Goal: Information Seeking & Learning: Find specific fact

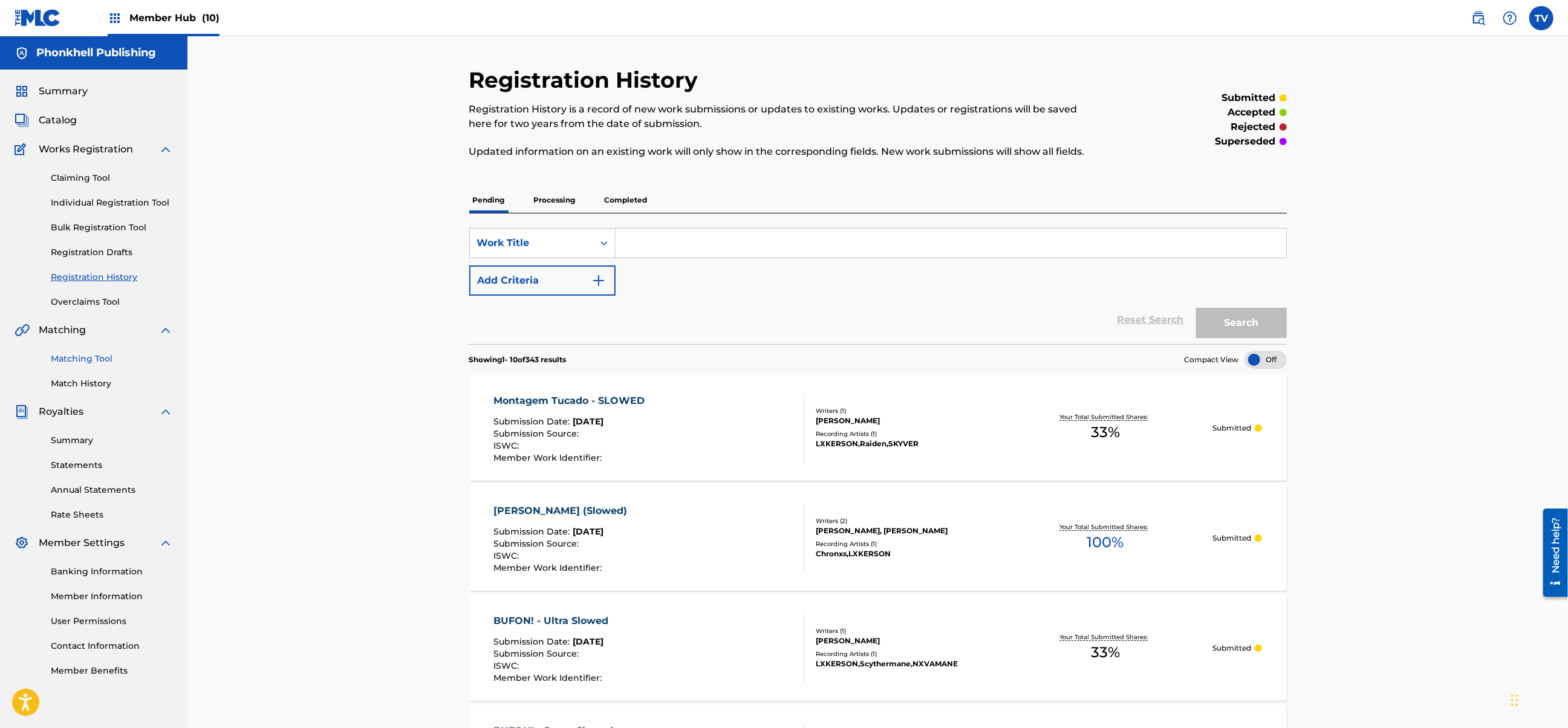
drag, startPoint x: 102, startPoint y: 358, endPoint x: 334, endPoint y: 286, distance: 242.9
click at [102, 358] on link "Matching Tool" at bounding box center [111, 359] width 122 height 13
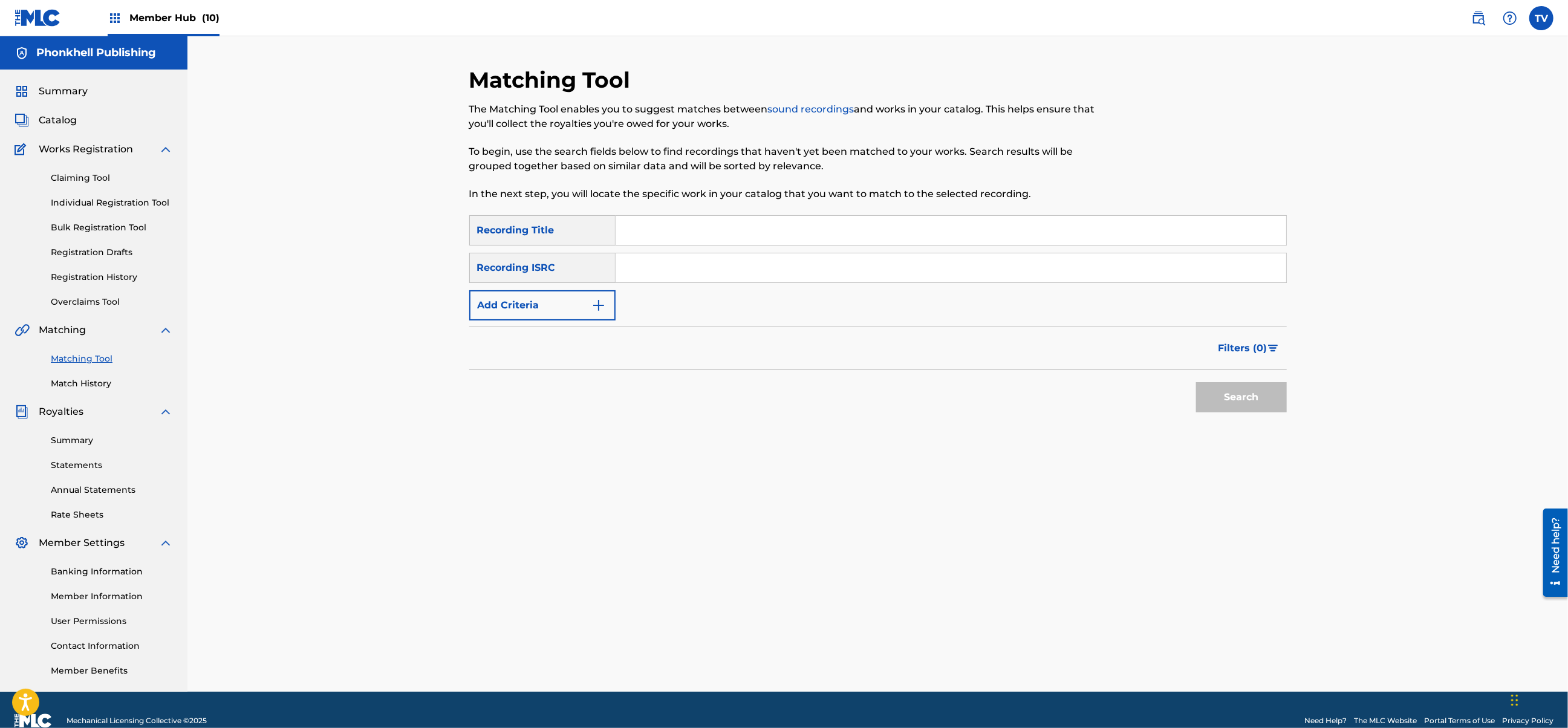
click at [674, 266] on input "Search Form" at bounding box center [951, 268] width 671 height 29
paste input "FR96X2541656"
click at [1197, 382] on button "Search" at bounding box center [1242, 397] width 91 height 30
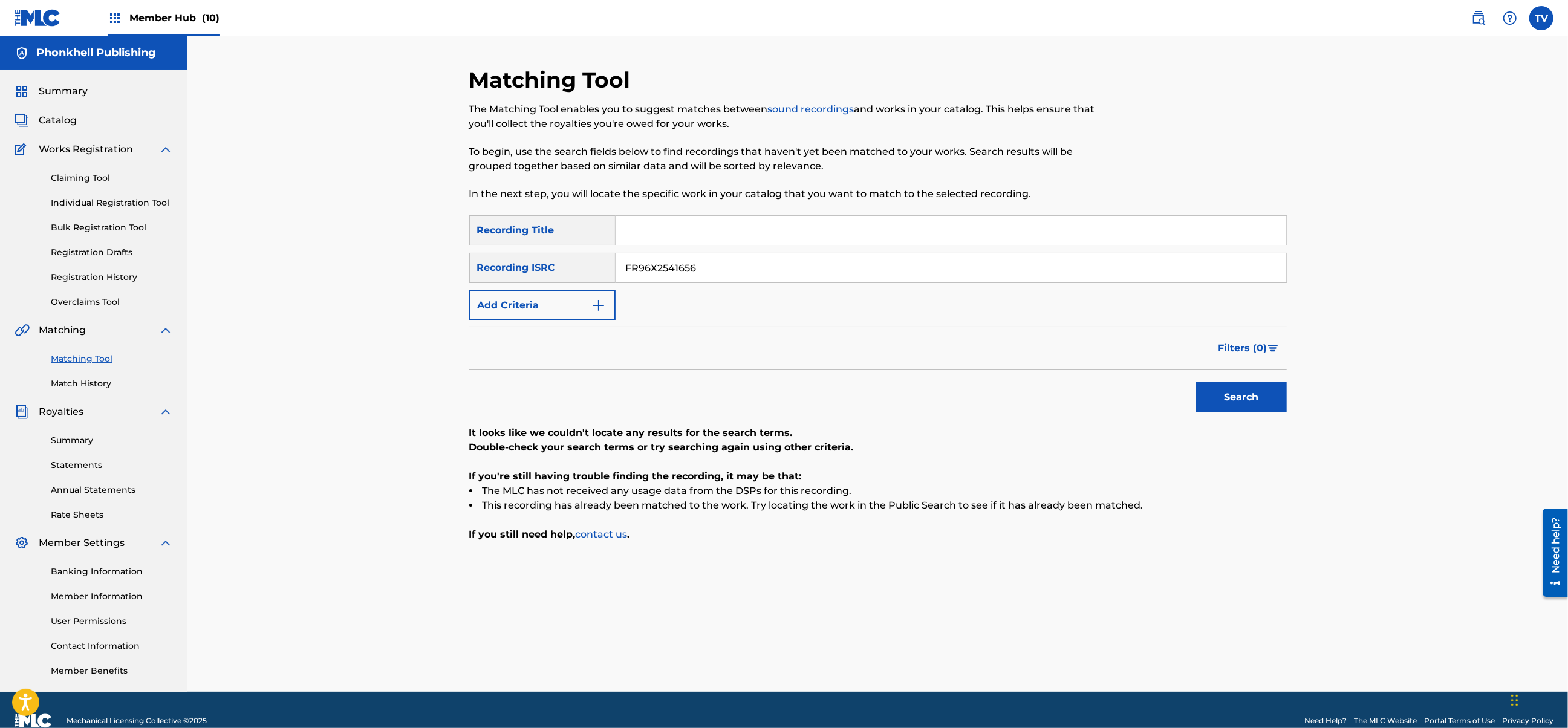
click at [547, 267] on div "SearchWithCriteria1e886af5-c5c7-4fa2-8342-6f1aec22c6d6 Recording ISRC FR96X2541…" at bounding box center [878, 268] width 818 height 30
paste input "DGA0L2404841"
click at [1197, 382] on button "Search" at bounding box center [1242, 397] width 91 height 30
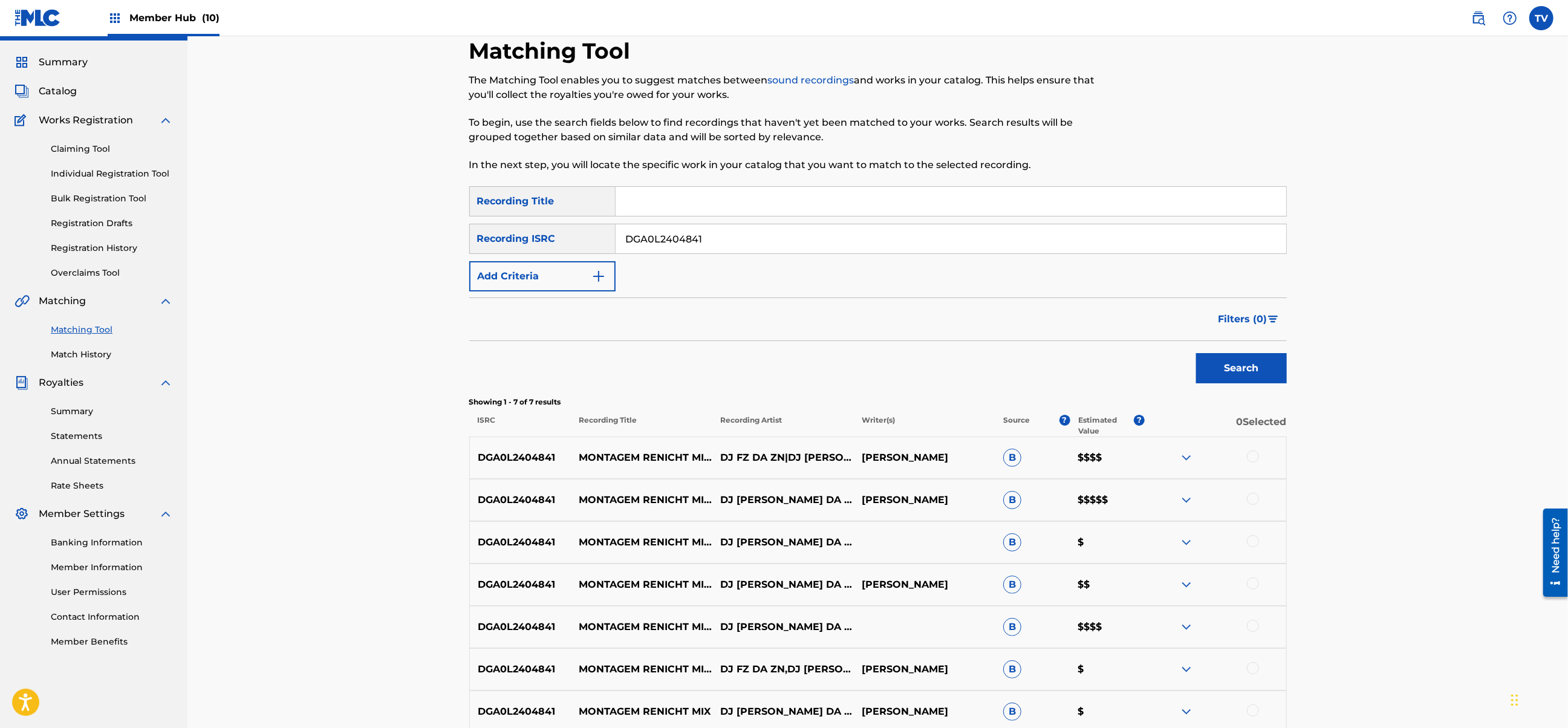
scroll to position [153, 0]
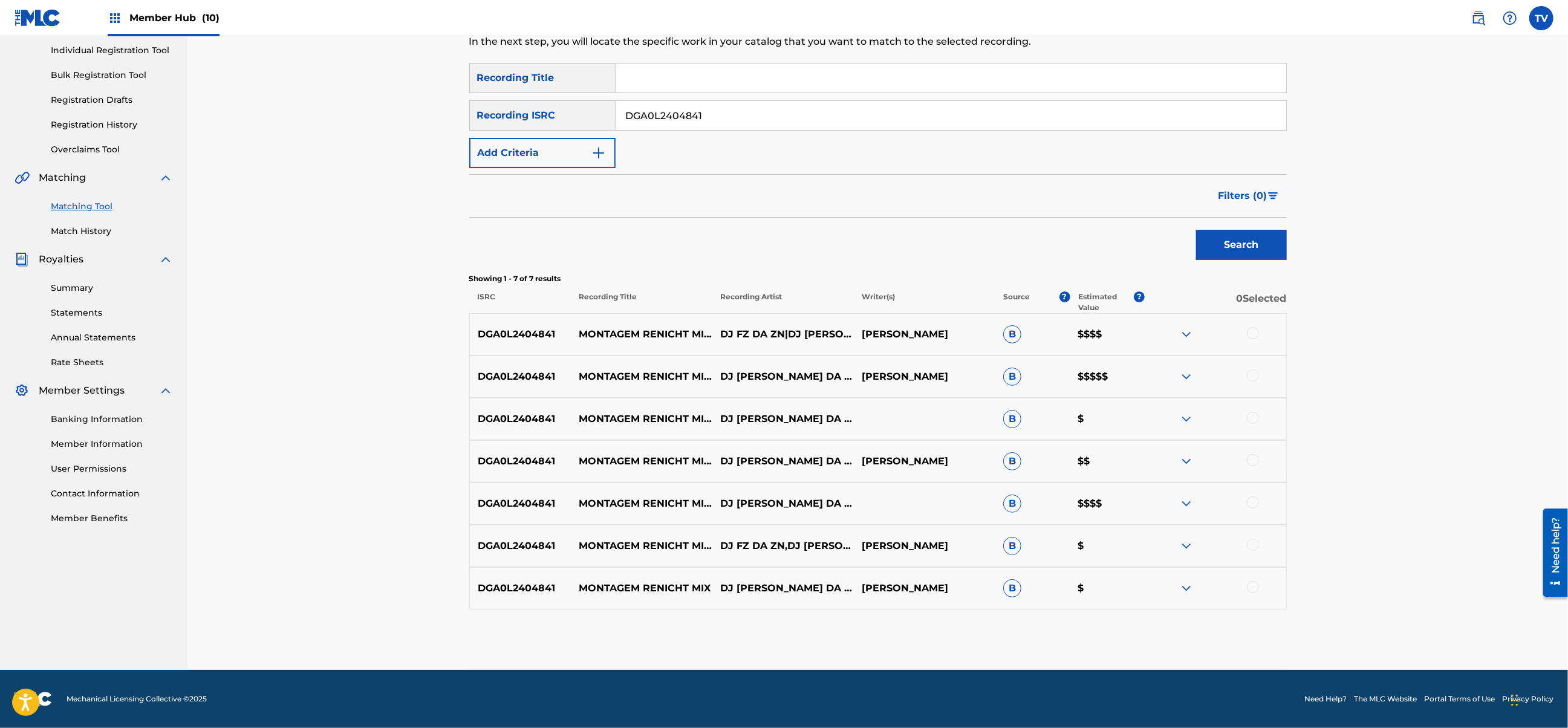
drag, startPoint x: 649, startPoint y: 118, endPoint x: 501, endPoint y: 109, distance: 148.3
click at [501, 109] on div "SearchWithCriteria1e886af5-c5c7-4fa2-8342-6f1aec22c6d6 Recording ISRC DGA0L2404…" at bounding box center [878, 116] width 818 height 30
paste input "FR10S2535233"
type input "FR10S2535233"
click at [1197, 230] on button "Search" at bounding box center [1242, 245] width 91 height 30
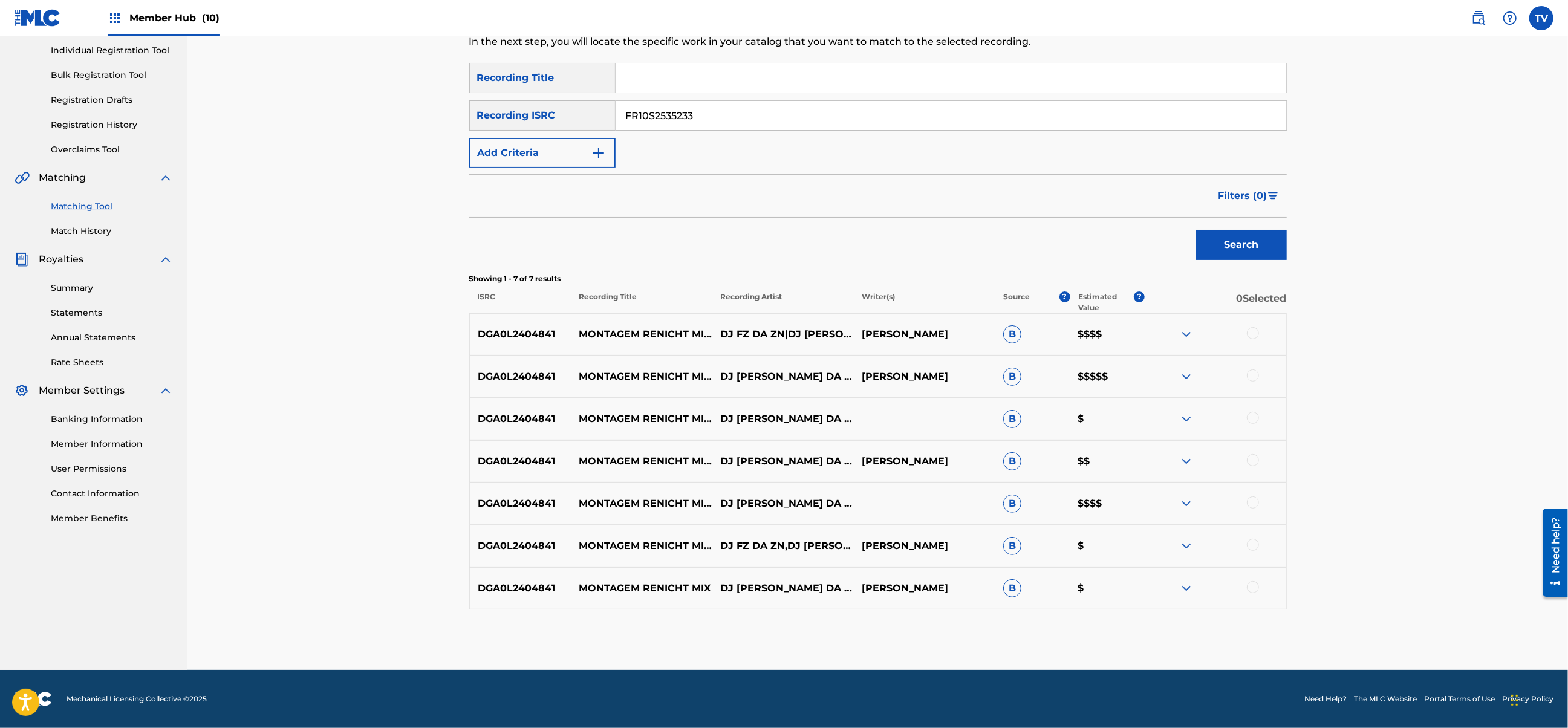
scroll to position [22, 0]
